Goal: Task Accomplishment & Management: Manage account settings

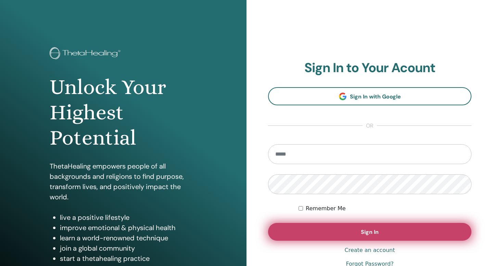
type input "**********"
click at [340, 233] on button "Sign In" at bounding box center [369, 232] width 203 height 18
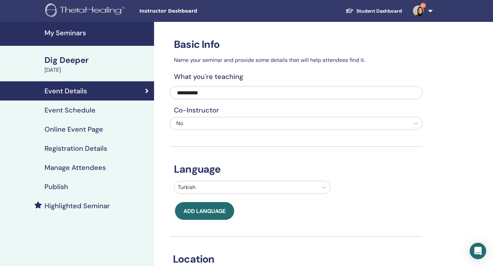
click at [78, 34] on h4 "My Seminars" at bounding box center [96, 33] width 105 height 8
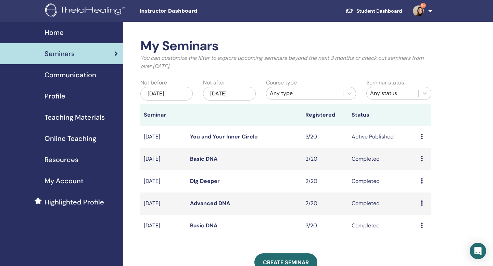
click at [421, 134] on icon at bounding box center [422, 136] width 2 height 5
click at [415, 159] on link "Attendees" at bounding box center [419, 160] width 26 height 7
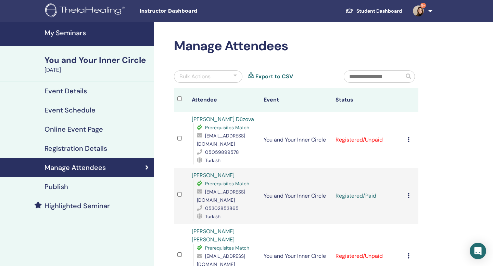
click at [408, 136] on div "Cancel Registration Do not auto-certify Mark as Paid Mark as Unpaid Mark as Abs…" at bounding box center [411, 140] width 8 height 8
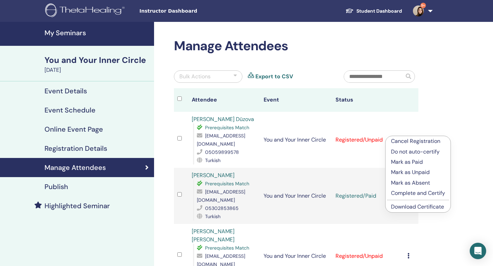
click at [422, 193] on p "Complete and Certify" at bounding box center [418, 193] width 54 height 8
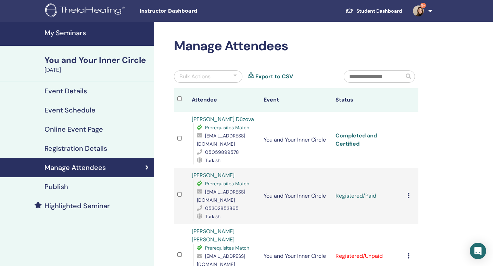
click at [408, 196] on icon at bounding box center [408, 195] width 2 height 5
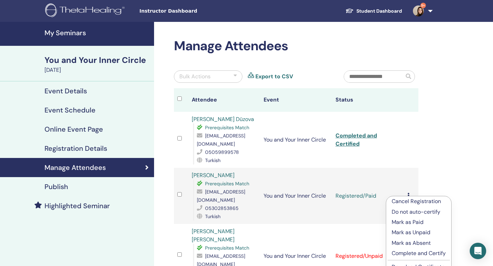
click at [413, 255] on p "Complete and Certify" at bounding box center [418, 253] width 54 height 8
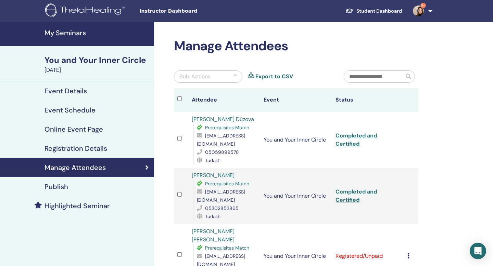
click at [408, 253] on icon at bounding box center [408, 255] width 2 height 5
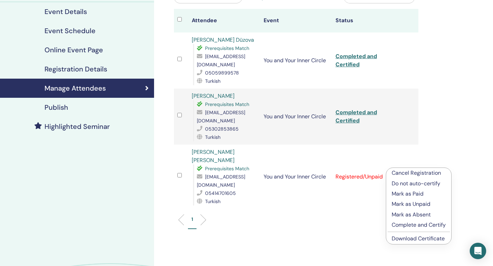
scroll to position [82, 0]
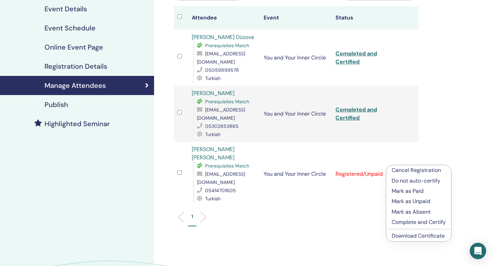
click at [433, 223] on p "Complete and Certify" at bounding box center [418, 222] width 54 height 8
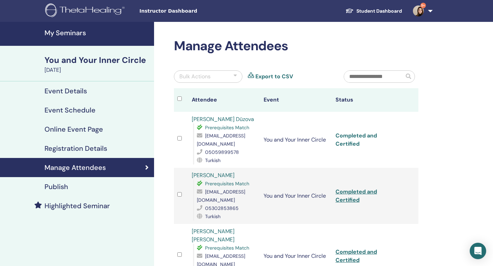
click at [336, 138] on link "Completed and Certified" at bounding box center [355, 139] width 41 height 15
click at [352, 191] on link "Completed and Certified" at bounding box center [355, 195] width 41 height 15
click at [349, 248] on link "Completed and Certified" at bounding box center [355, 255] width 41 height 15
drag, startPoint x: 250, startPoint y: 147, endPoint x: 196, endPoint y: 145, distance: 54.1
click at [197, 145] on span "[EMAIL_ADDRESS][DOMAIN_NAME]" at bounding box center [221, 140] width 48 height 14
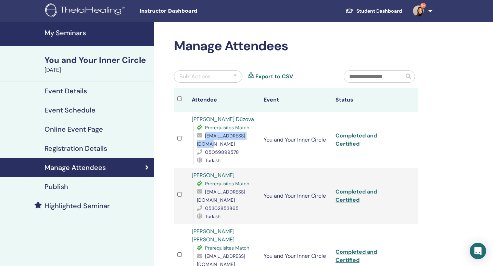
copy span "[EMAIL_ADDRESS][DOMAIN_NAME]"
click at [238, 209] on div "05302853865" at bounding box center [227, 208] width 60 height 8
drag, startPoint x: 260, startPoint y: 203, endPoint x: 198, endPoint y: 201, distance: 62.0
click at [198, 201] on tr "[PERSON_NAME] Prerequisites Match [EMAIL_ADDRESS][DOMAIN_NAME] 05302853865 Turk…" at bounding box center [296, 196] width 244 height 56
copy span "[EMAIL_ADDRESS][DOMAIN_NAME]"
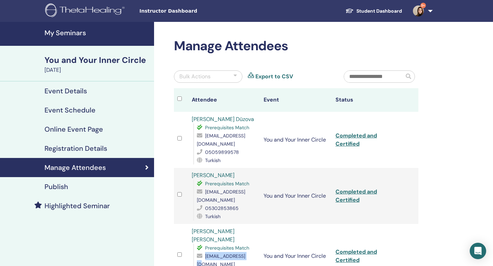
drag, startPoint x: 249, startPoint y: 248, endPoint x: 205, endPoint y: 250, distance: 44.2
click at [205, 253] on span "[EMAIL_ADDRESS][DOMAIN_NAME]" at bounding box center [221, 260] width 48 height 14
copy span "[EMAIL_ADDRESS][DOMAIN_NAME]"
